Goal: Communication & Community: Answer question/provide support

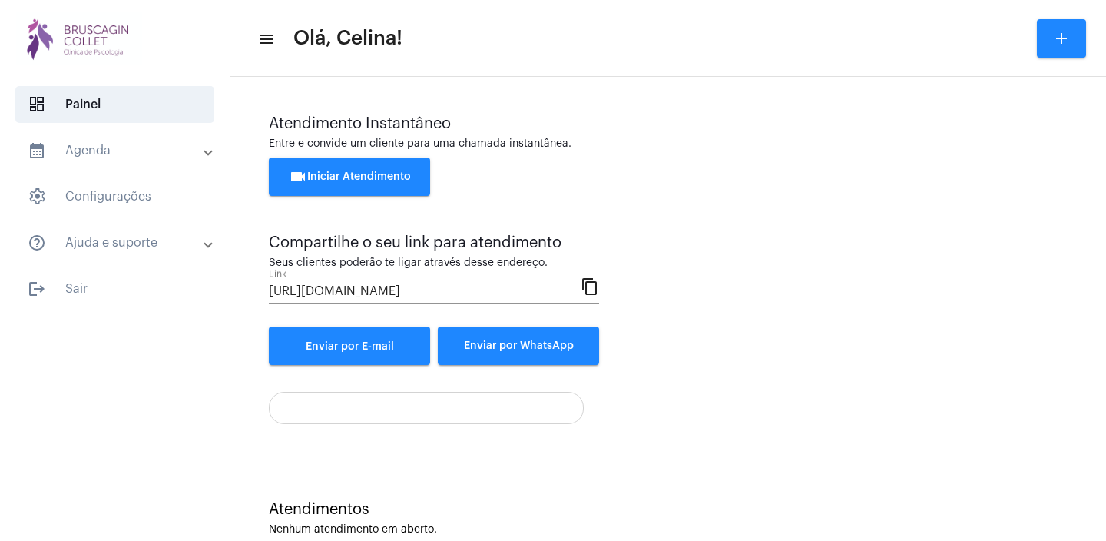
click at [857, 210] on div "videocam Iniciar Atendimento" at bounding box center [668, 184] width 798 height 54
click at [359, 178] on span "videocam Iniciar Atendimento" at bounding box center [350, 176] width 122 height 11
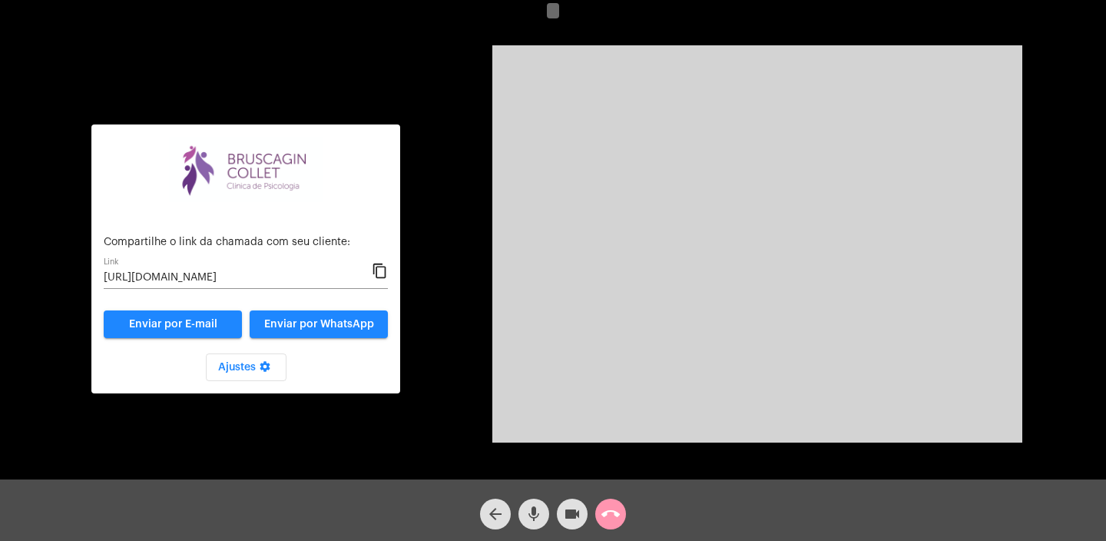
click at [379, 269] on mat-icon "content_copy" at bounding box center [380, 271] width 16 height 18
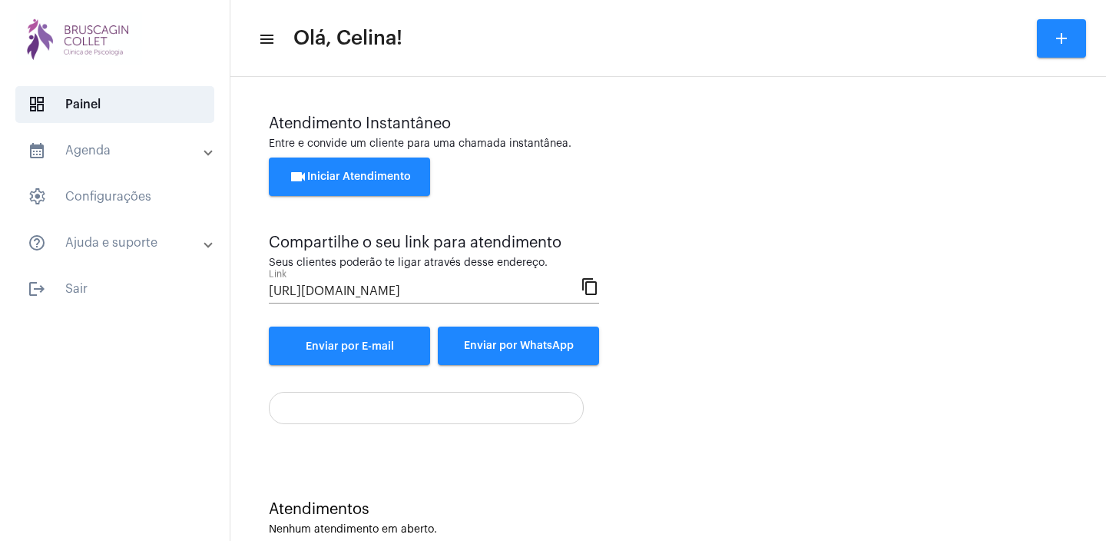
click at [361, 176] on span "videocam Iniciar Atendimento" at bounding box center [350, 176] width 122 height 11
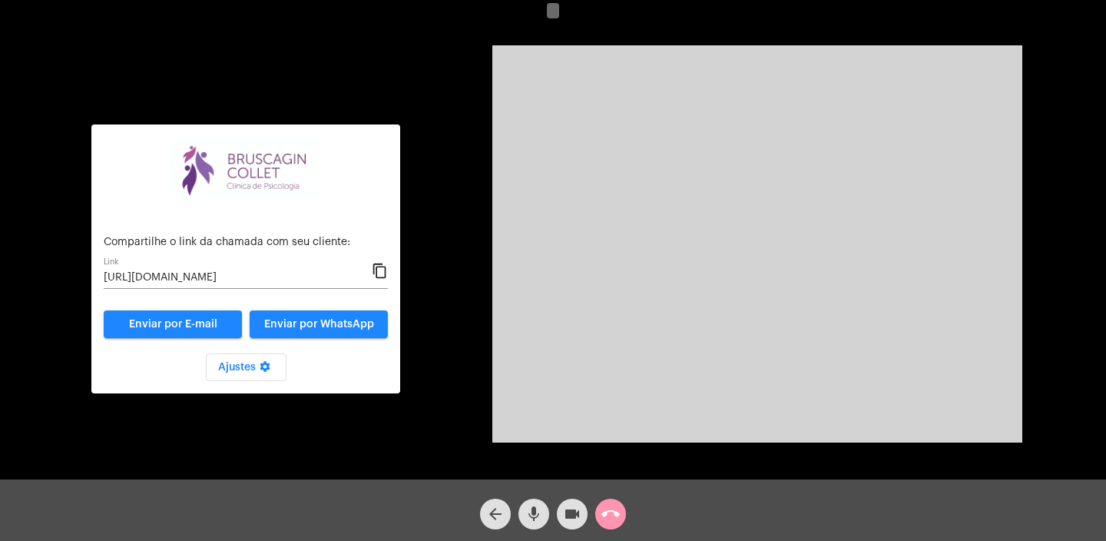
click at [613, 510] on mat-icon "call_end" at bounding box center [610, 513] width 18 height 18
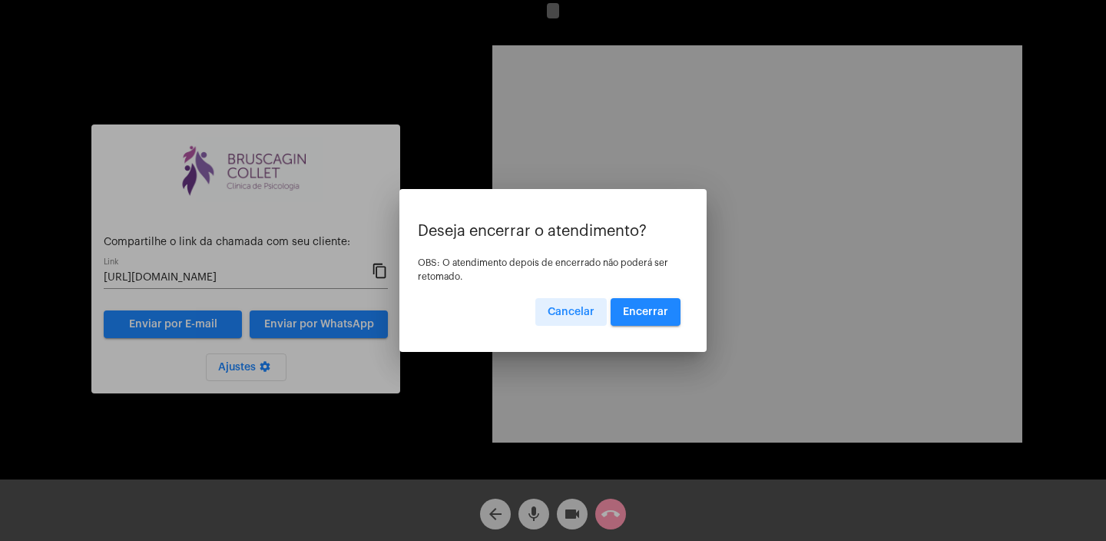
click at [653, 315] on span "Encerrar" at bounding box center [645, 311] width 45 height 11
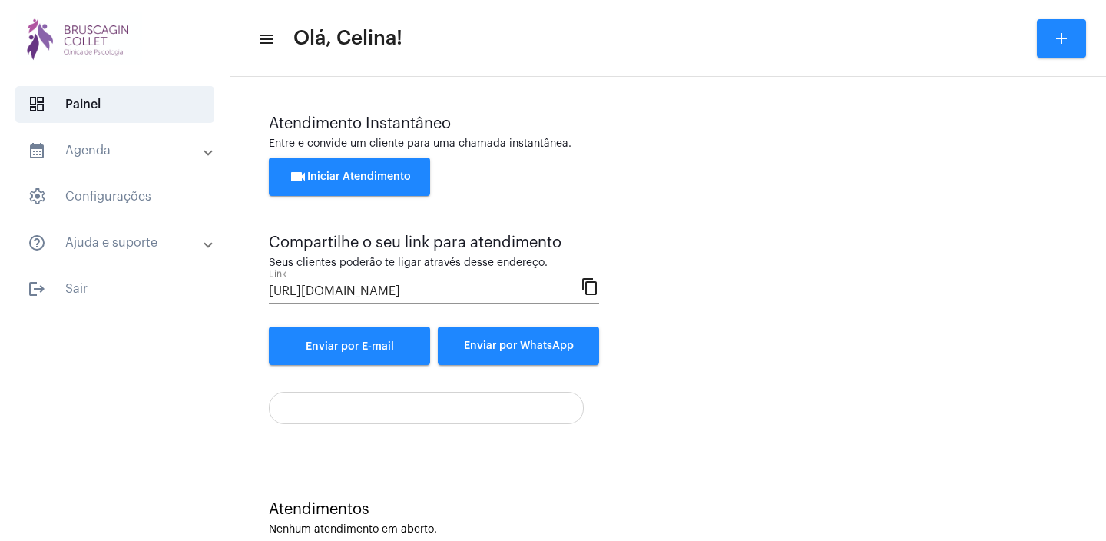
click at [373, 176] on span "videocam Iniciar Atendimento" at bounding box center [350, 176] width 122 height 11
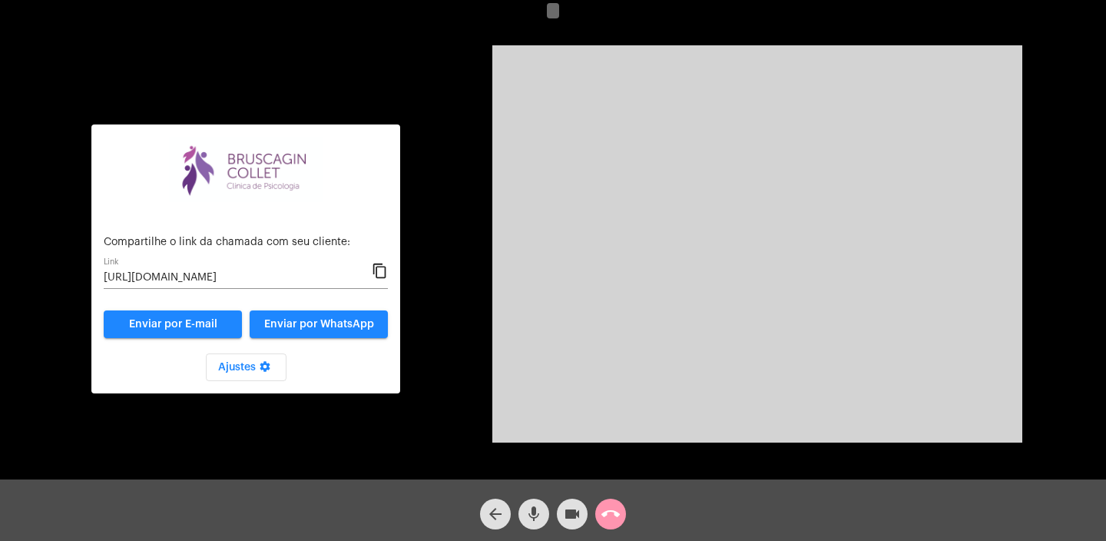
click at [380, 273] on mat-icon "content_copy" at bounding box center [380, 271] width 16 height 18
